Goal: Task Accomplishment & Management: Complete application form

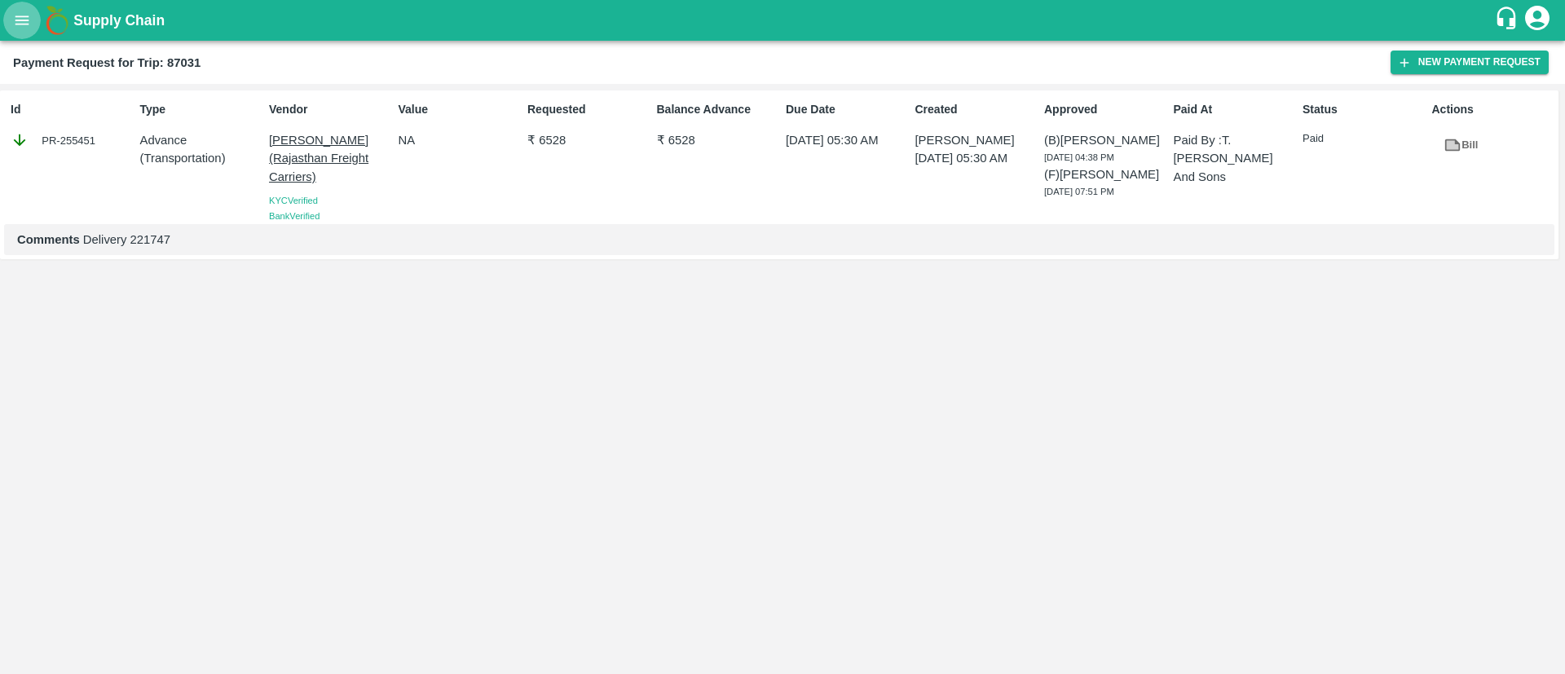
click at [20, 20] on icon "open drawer" at bounding box center [22, 19] width 14 height 9
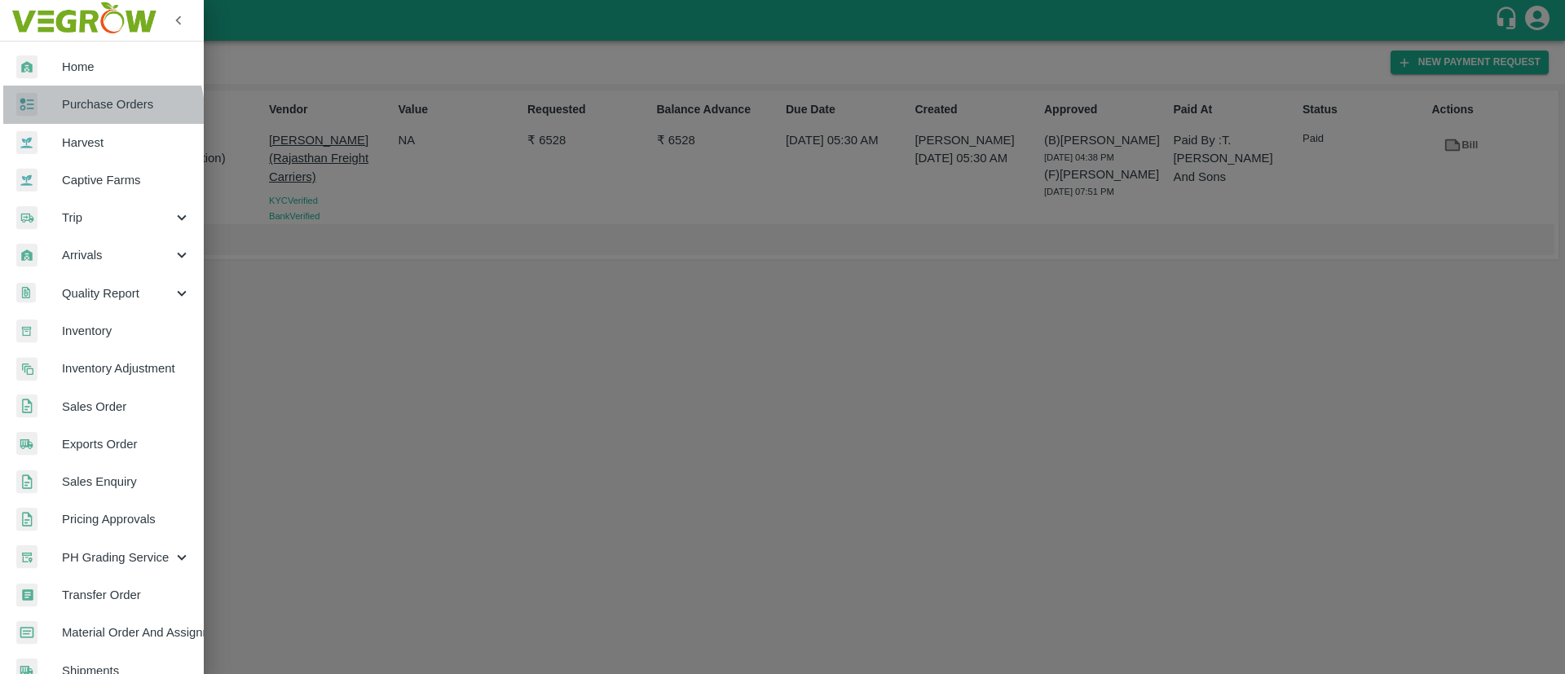
click at [98, 112] on span "Purchase Orders" at bounding box center [126, 104] width 129 height 18
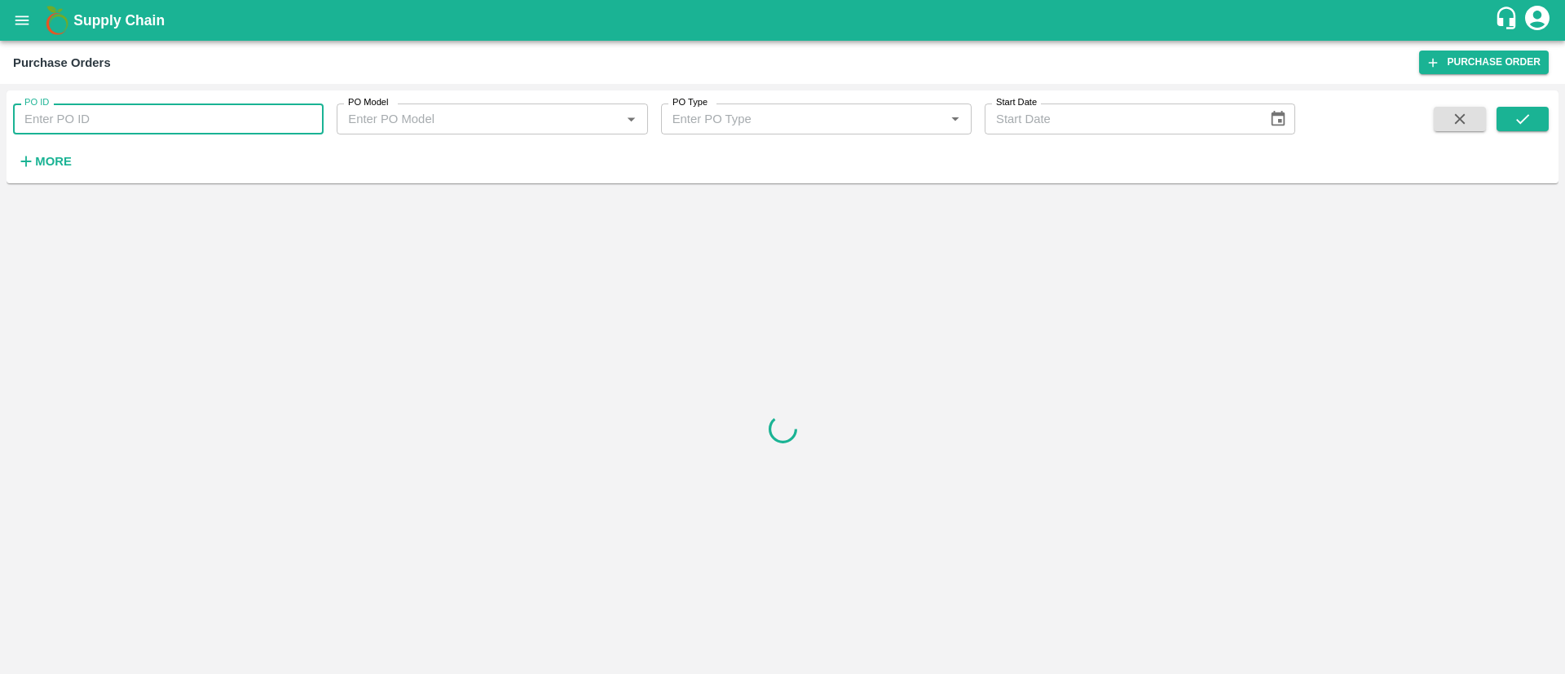
paste input "177844"
click at [117, 123] on input "PO ID" at bounding box center [168, 119] width 311 height 31
click at [1530, 117] on icon "submit" at bounding box center [1523, 119] width 18 height 18
click at [157, 113] on input "177844" at bounding box center [168, 119] width 311 height 31
type input "177844"
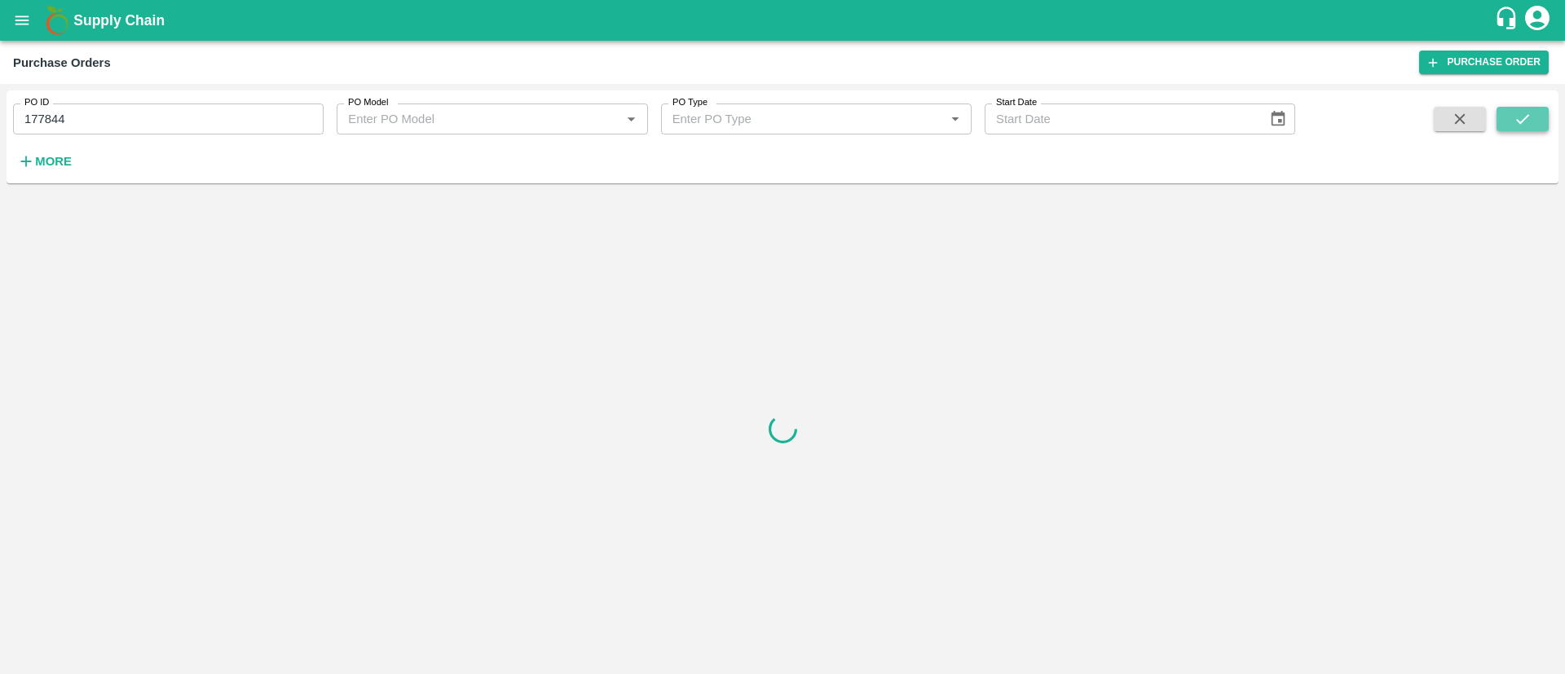
click at [1526, 113] on icon "submit" at bounding box center [1523, 119] width 18 height 18
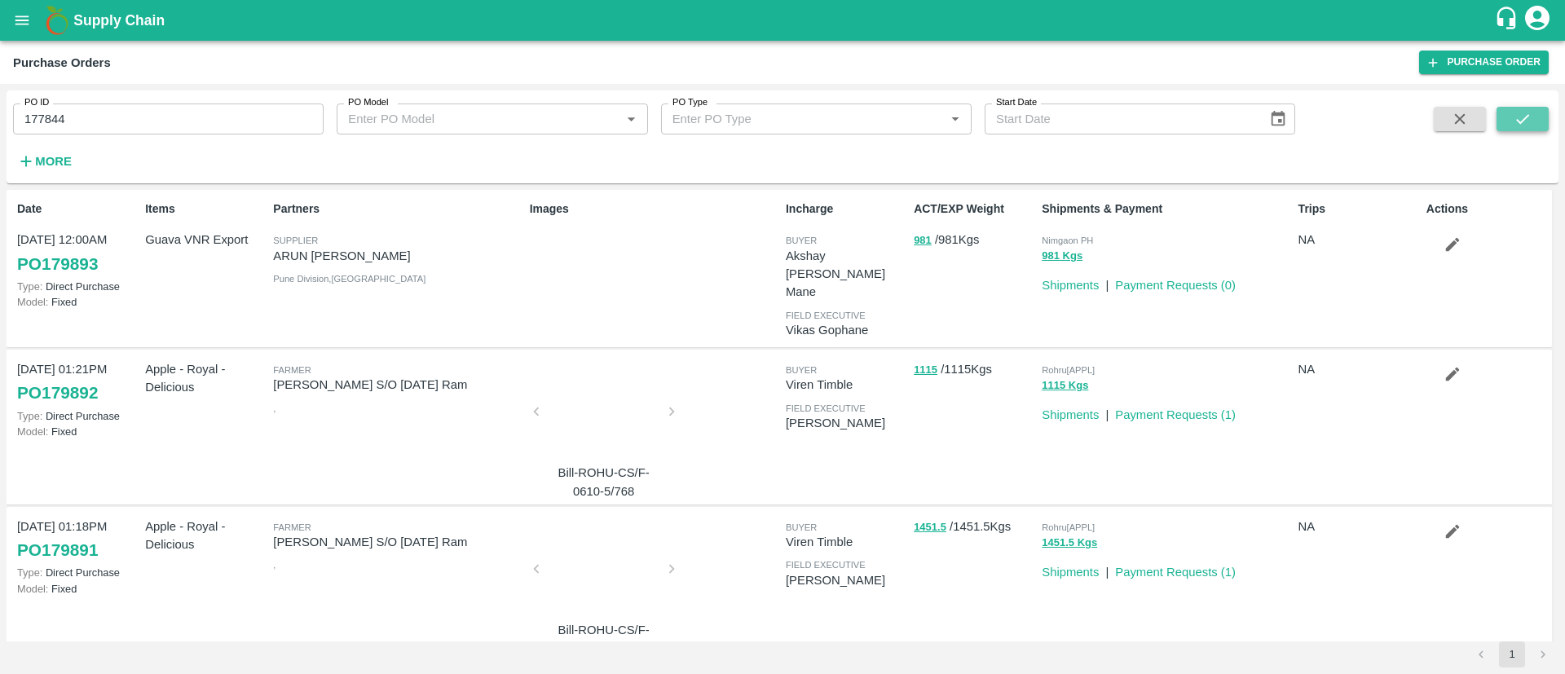
click at [1527, 111] on icon "submit" at bounding box center [1523, 119] width 18 height 18
click at [1525, 113] on icon "submit" at bounding box center [1523, 119] width 18 height 18
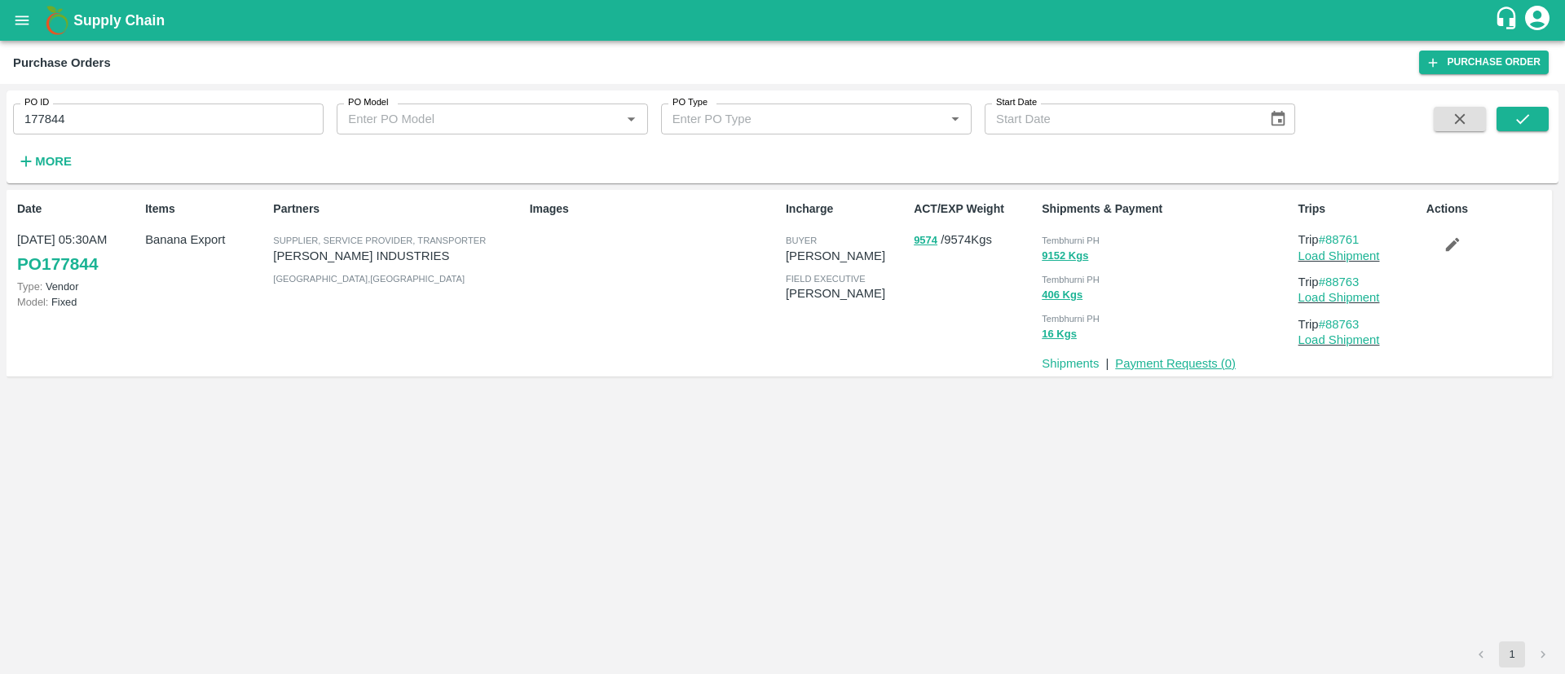
click at [1155, 360] on link "Payment Requests ( 0 )" at bounding box center [1175, 363] width 121 height 13
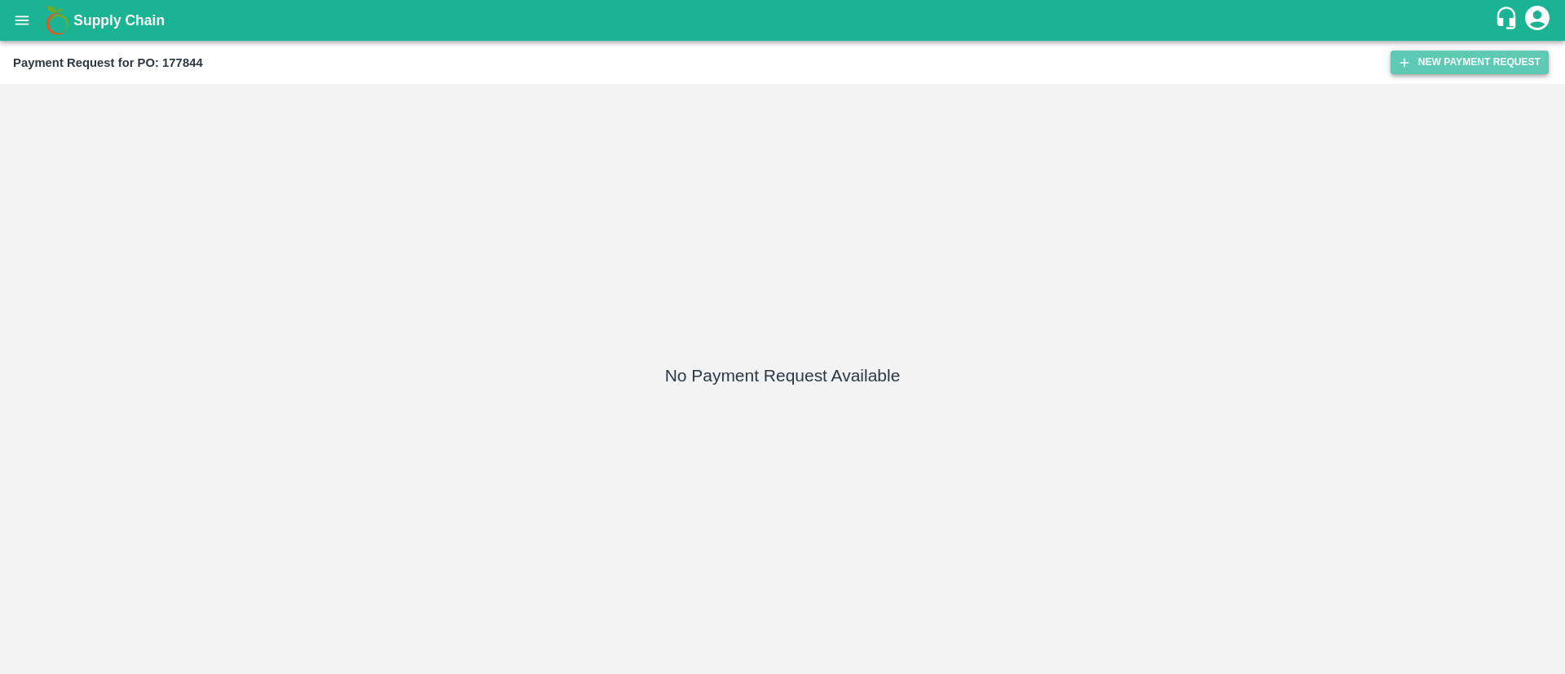
click at [1471, 61] on button "New Payment Request" at bounding box center [1470, 63] width 158 height 24
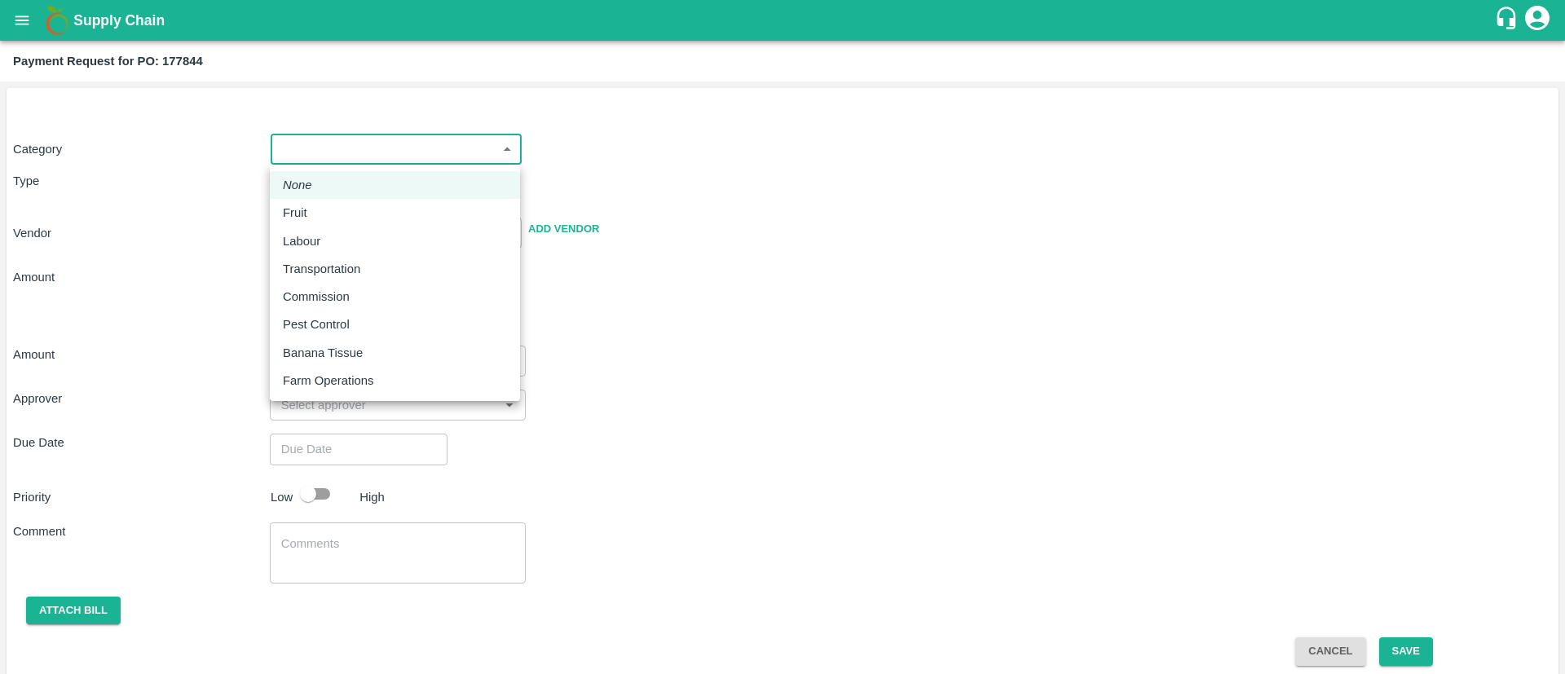
click at [355, 152] on body "Supply Chain Payment Request for PO: 177844 Category ​ ​ Type Advance Bill Vend…" at bounding box center [782, 337] width 1565 height 674
click at [315, 211] on div "Fruit" at bounding box center [299, 213] width 33 height 18
type input "1"
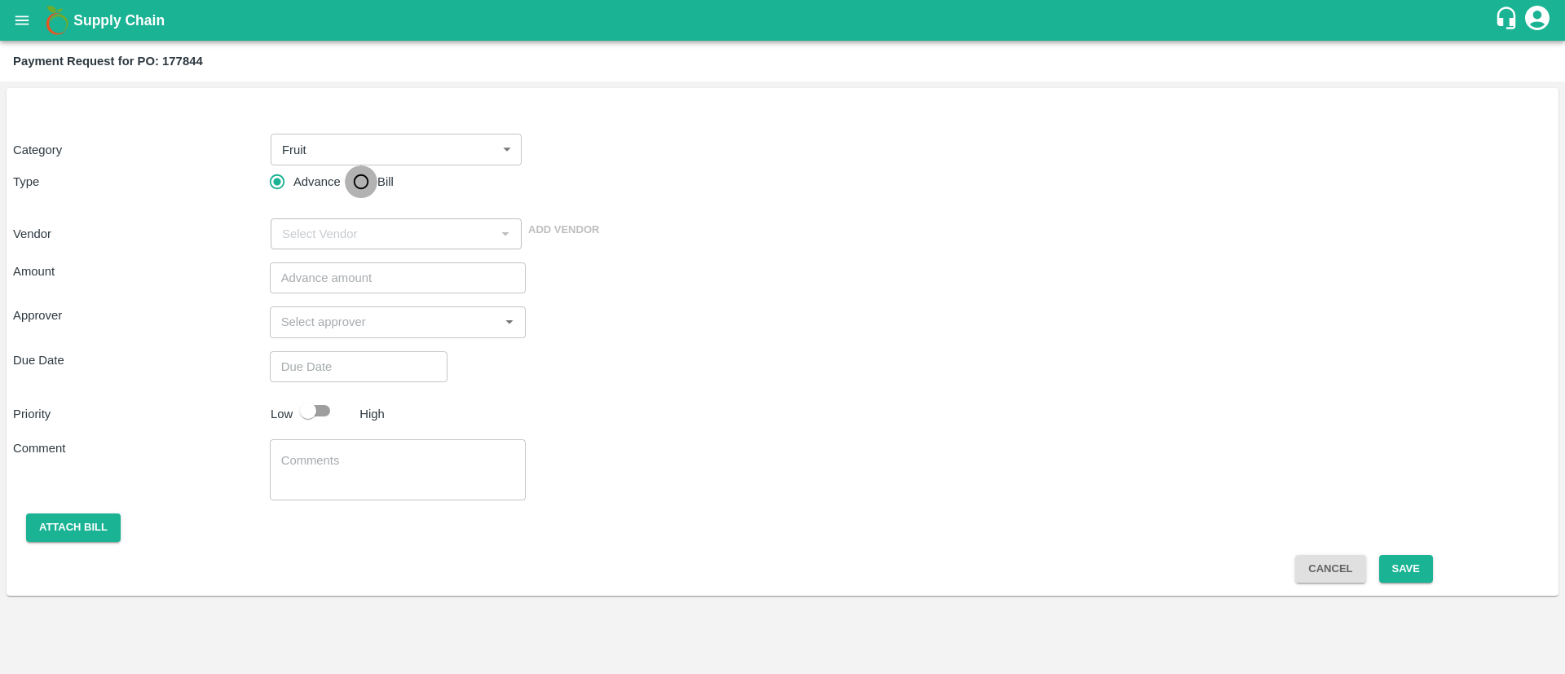
click at [353, 179] on input "Bill" at bounding box center [361, 182] width 33 height 33
radio input "true"
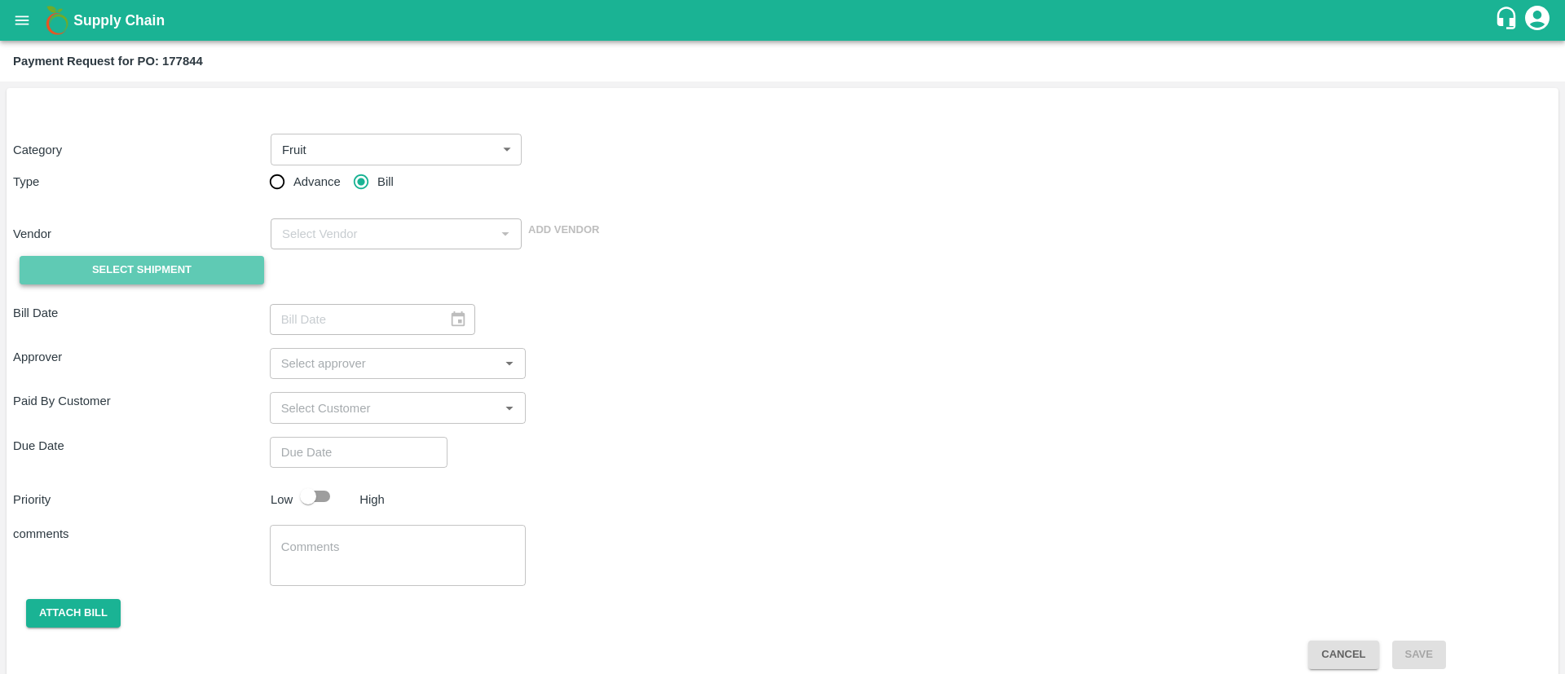
click at [156, 269] on span "Select Shipment" at bounding box center [141, 270] width 99 height 19
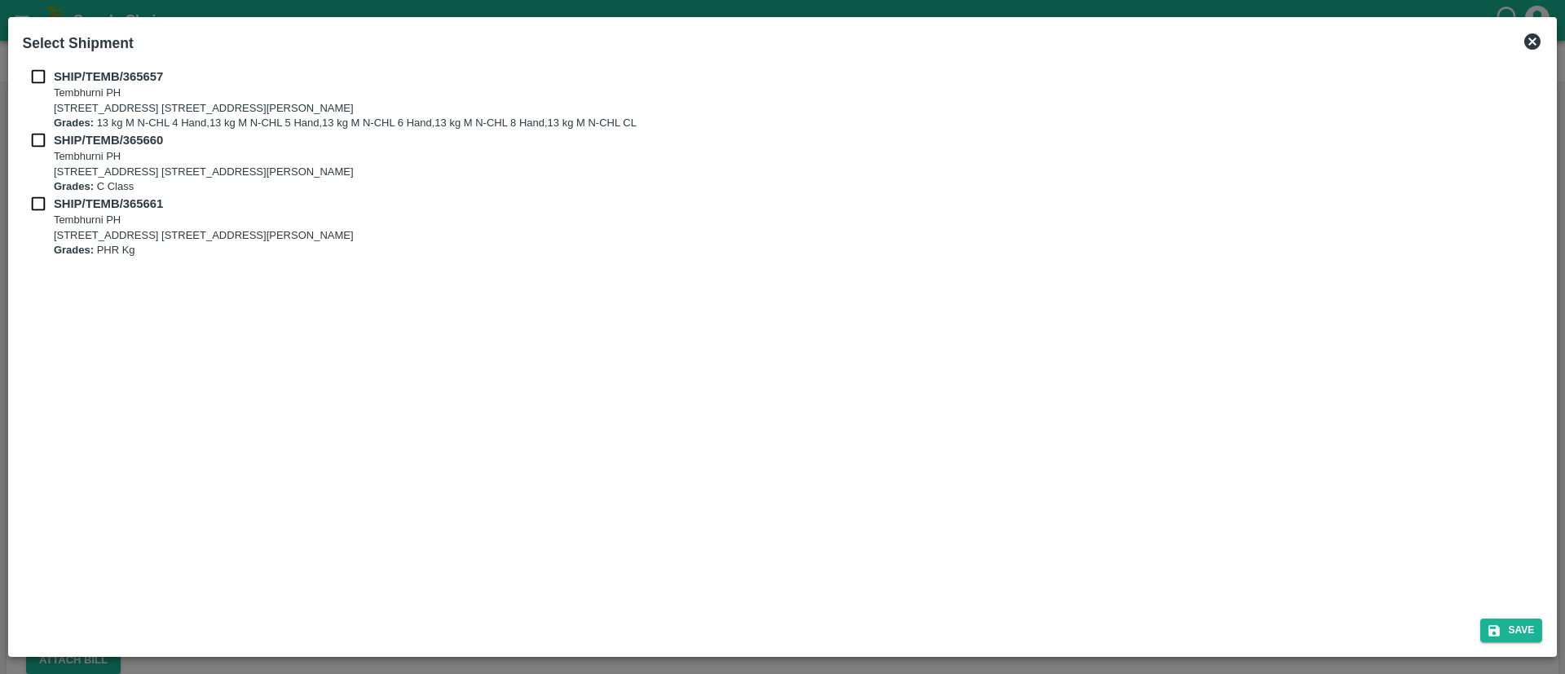
click at [38, 73] on input "checkbox" at bounding box center [38, 77] width 31 height 18
checkbox input "true"
click at [39, 139] on input "checkbox" at bounding box center [38, 140] width 31 height 18
checkbox input "true"
click at [37, 208] on input "checkbox" at bounding box center [38, 204] width 31 height 18
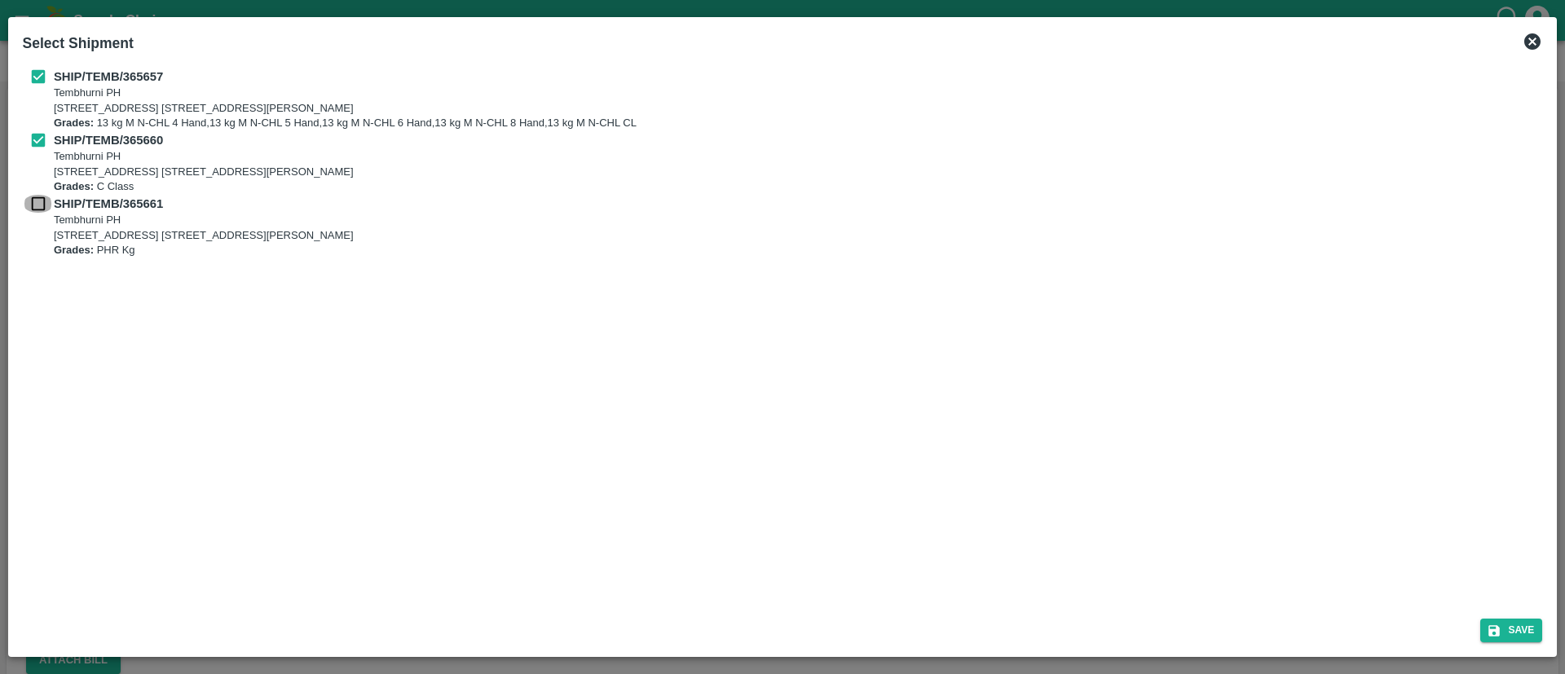
checkbox input "true"
click at [1516, 627] on button "Save" at bounding box center [1512, 631] width 62 height 24
type input "[DATE]"
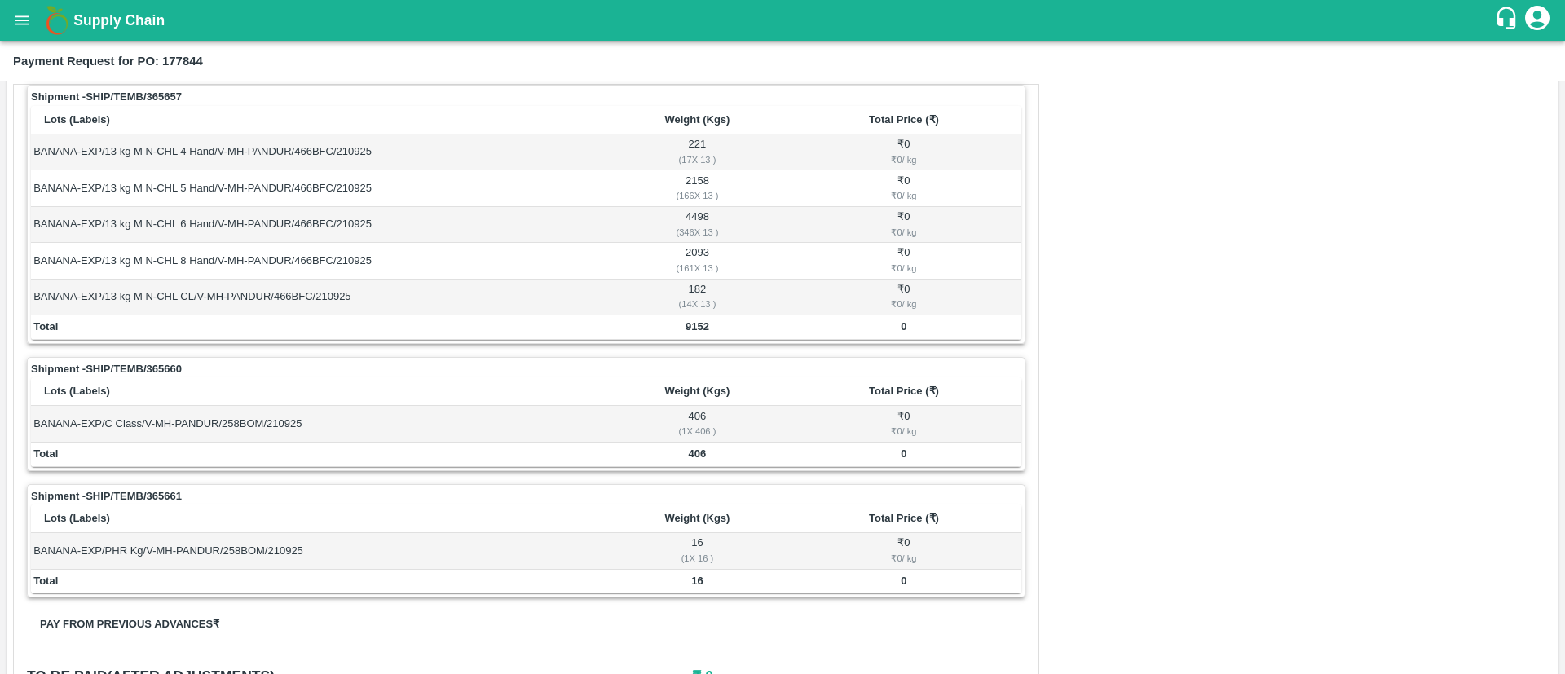
scroll to position [254, 0]
click at [129, 364] on strong "Shipment - SHIP/TEMB/365660" at bounding box center [106, 368] width 151 height 16
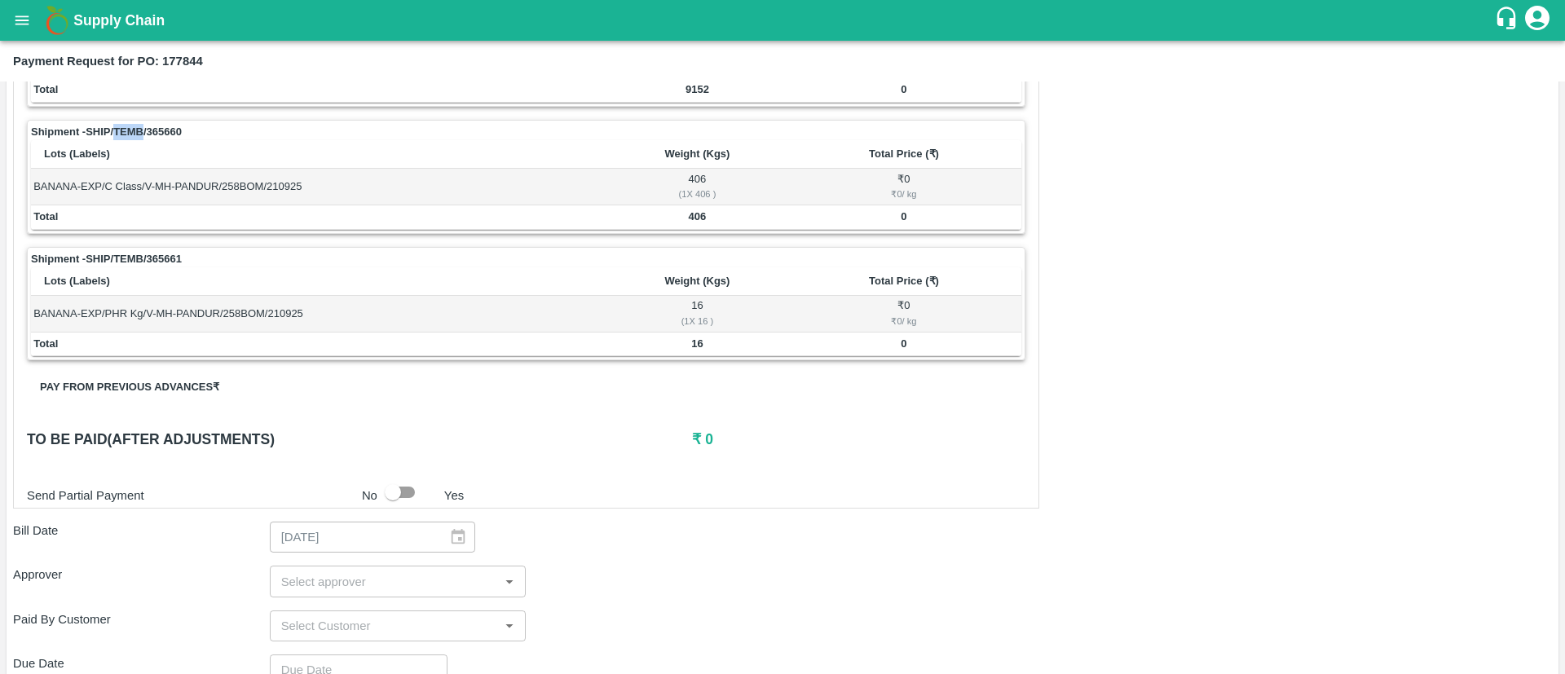
scroll to position [0, 0]
